Goal: Navigation & Orientation: Understand site structure

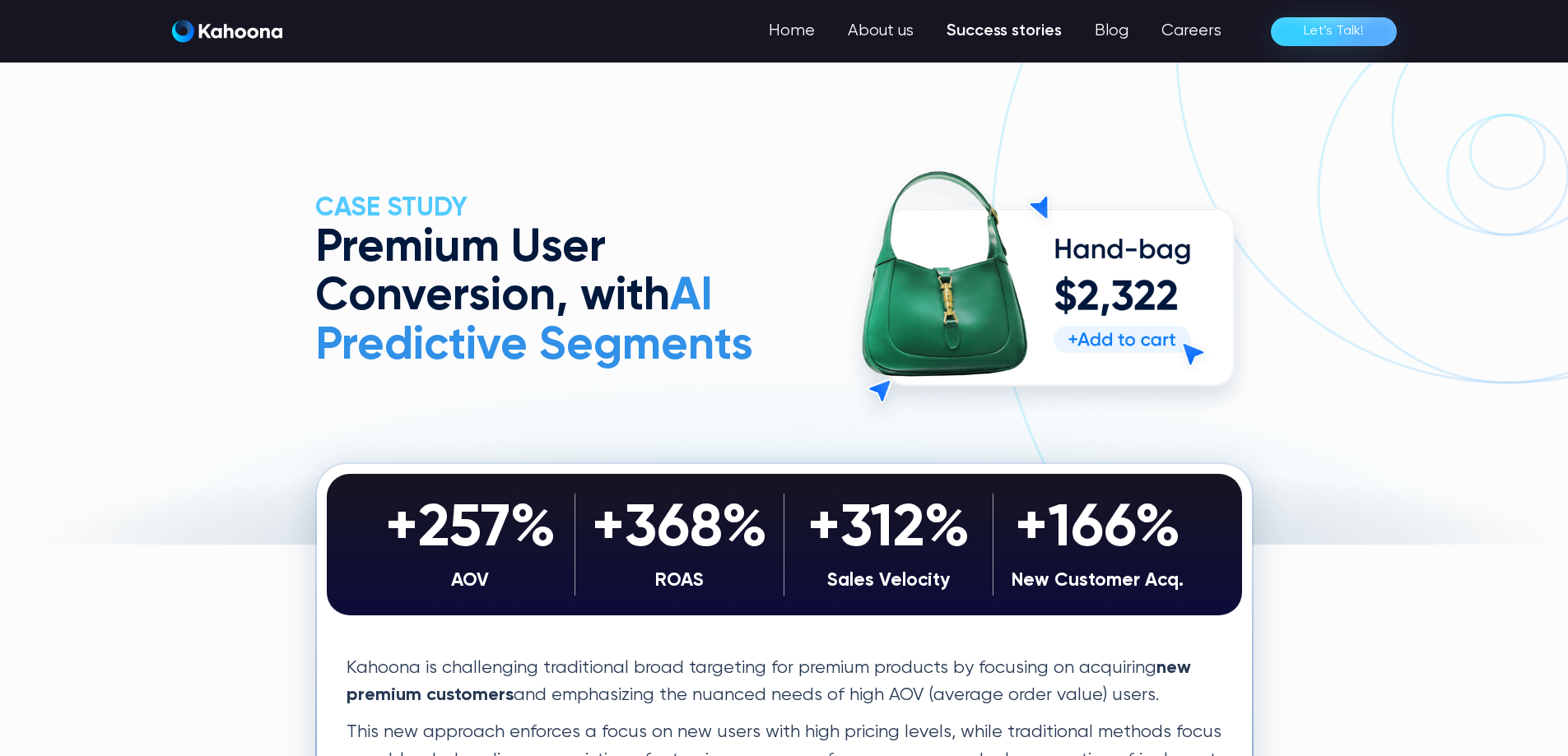
drag, startPoint x: 777, startPoint y: 491, endPoint x: 726, endPoint y: 49, distance: 444.9
click at [983, 33] on link "Success stories" at bounding box center [1004, 31] width 148 height 33
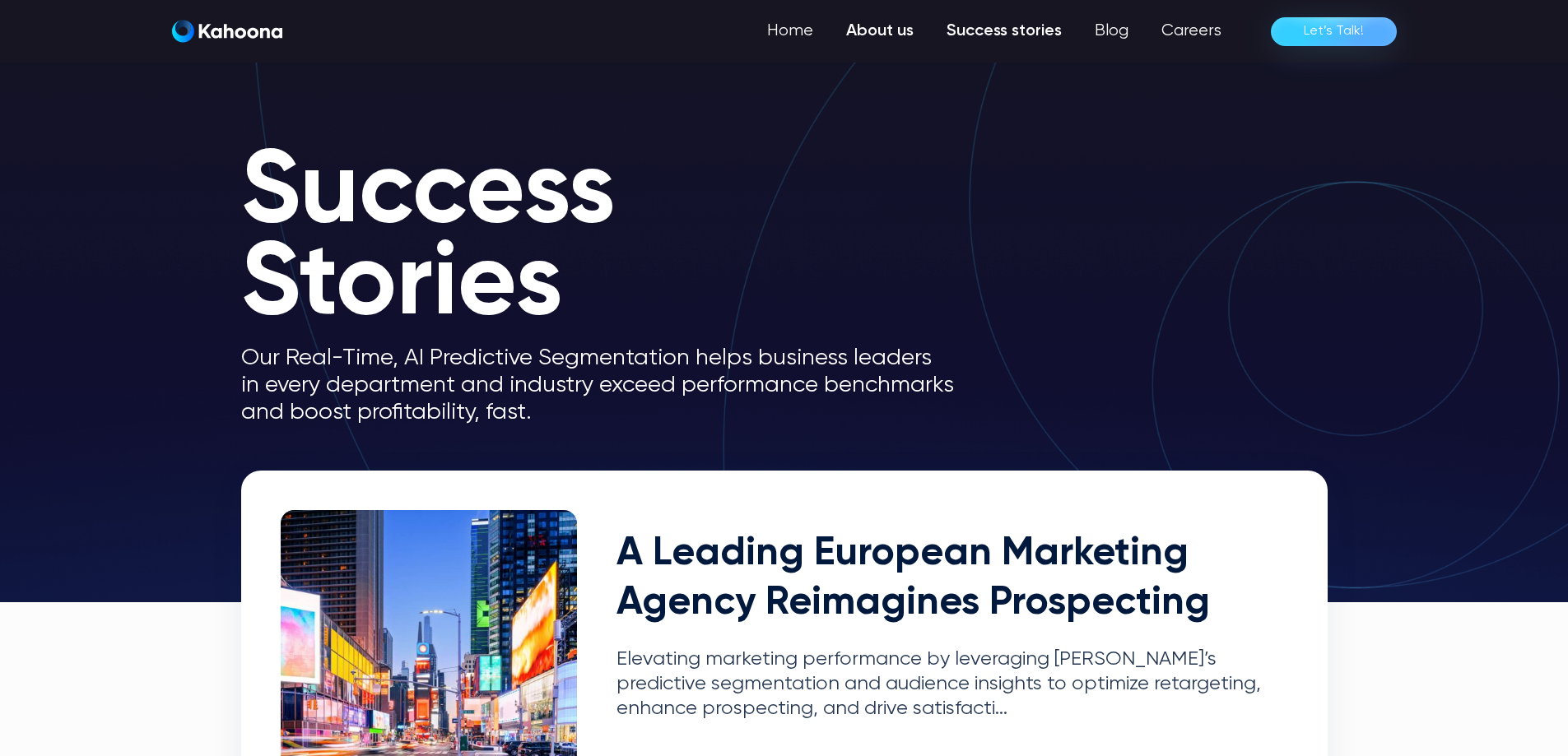
click at [895, 32] on link "About us" at bounding box center [880, 31] width 101 height 33
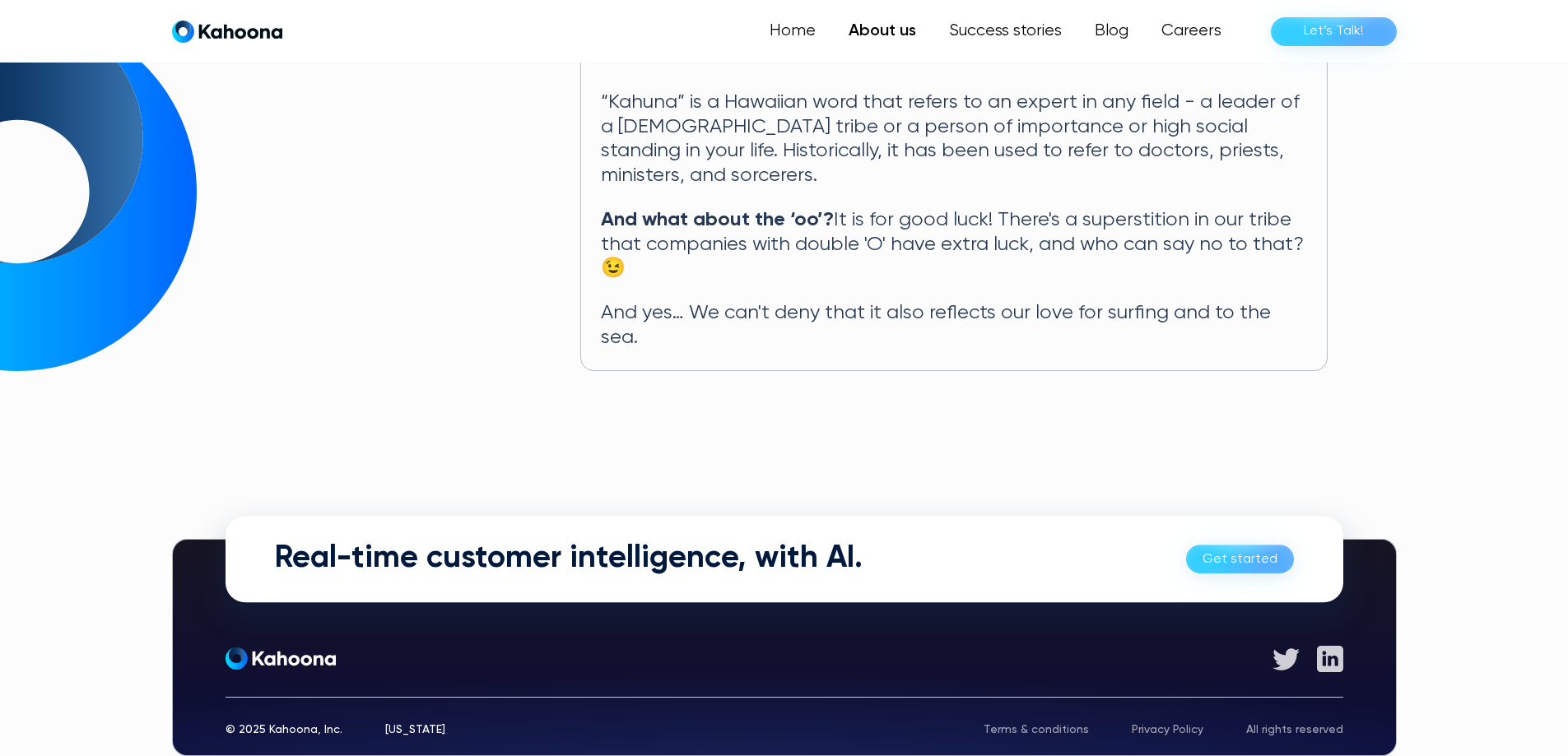
scroll to position [890, 0]
